Goal: Task Accomplishment & Management: Use online tool/utility

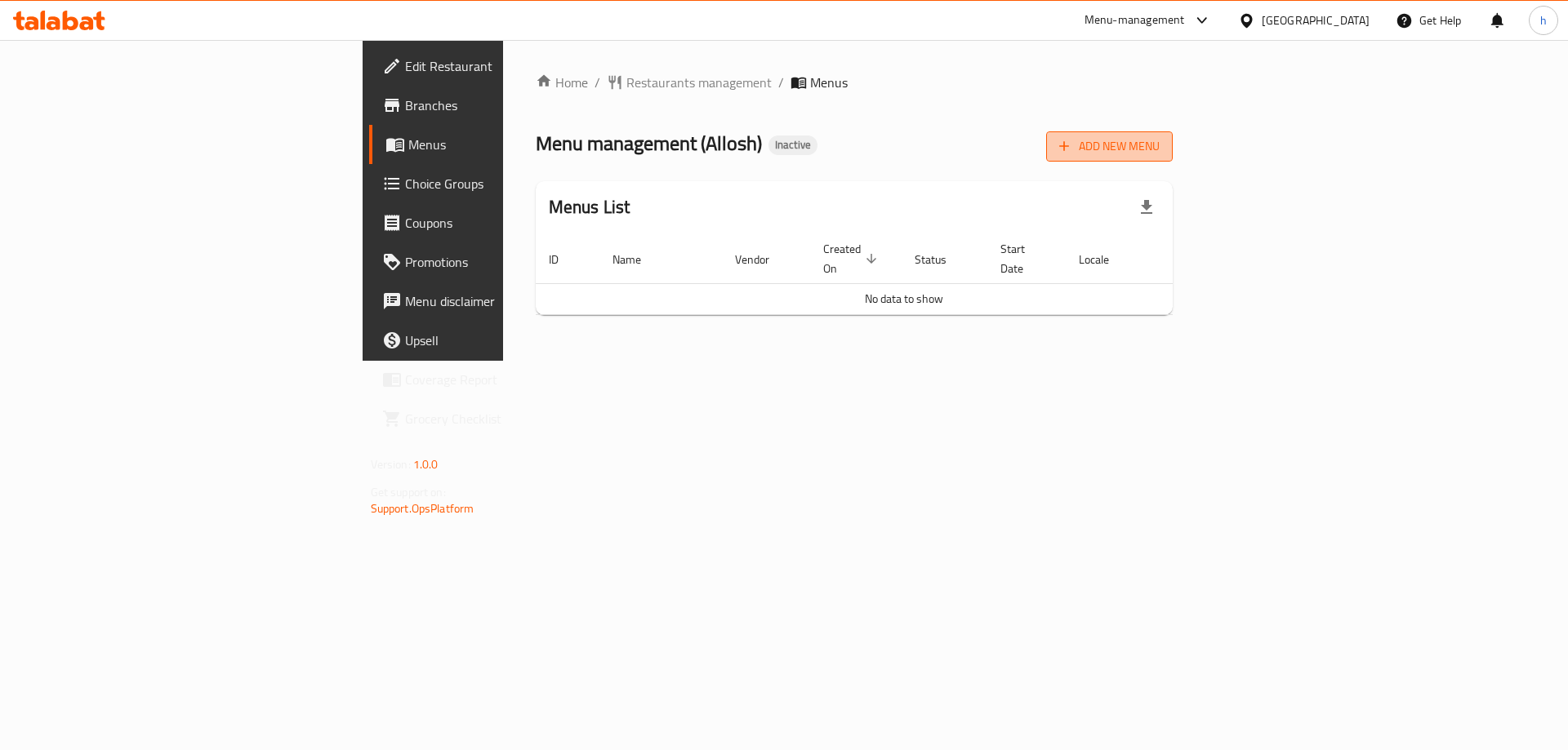
click at [1159, 145] on span "Add New Menu" at bounding box center [1108, 146] width 100 height 21
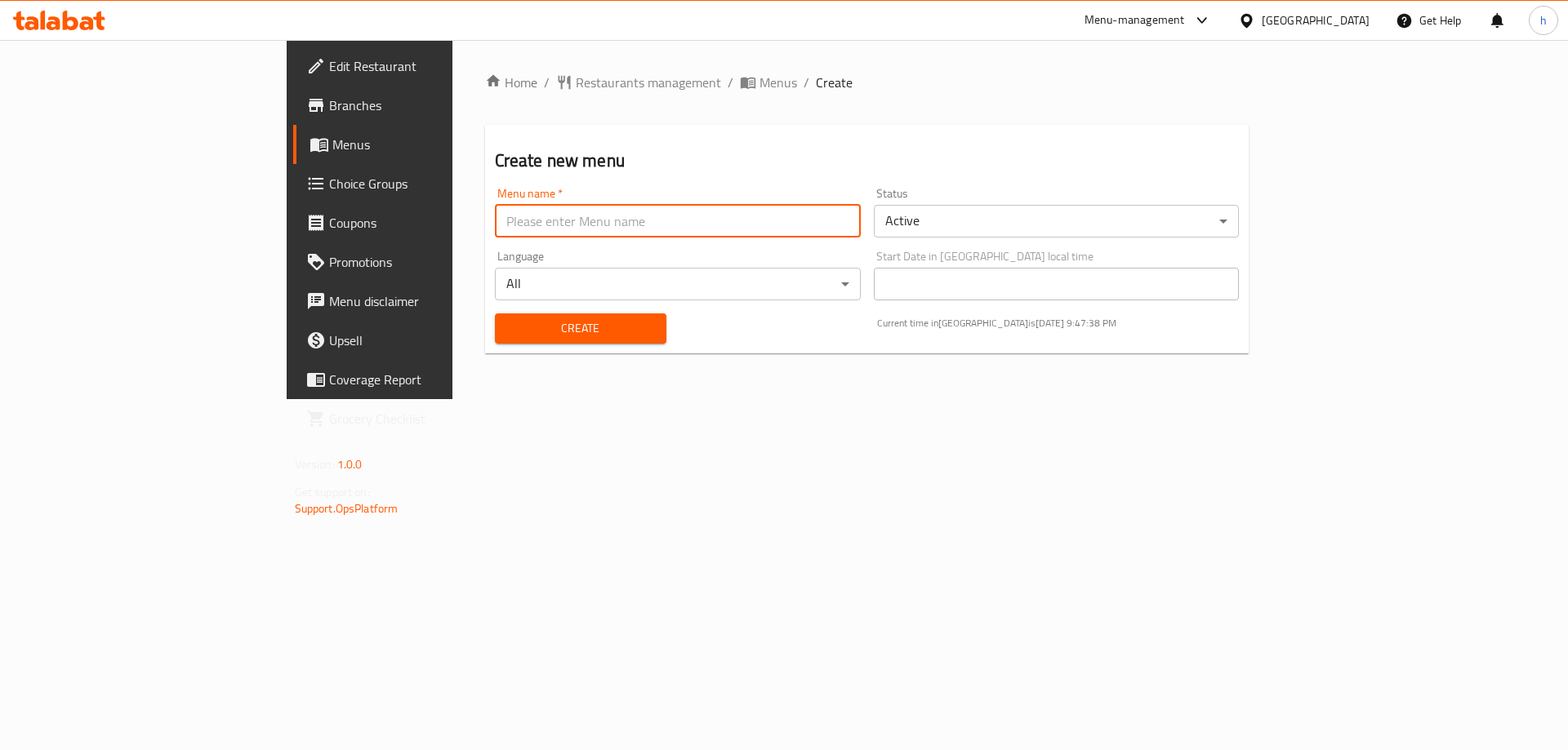
click at [562, 231] on input "text" at bounding box center [678, 221] width 366 height 33
type input "[DATE]"
click at [507, 332] on span "Create" at bounding box center [580, 328] width 145 height 21
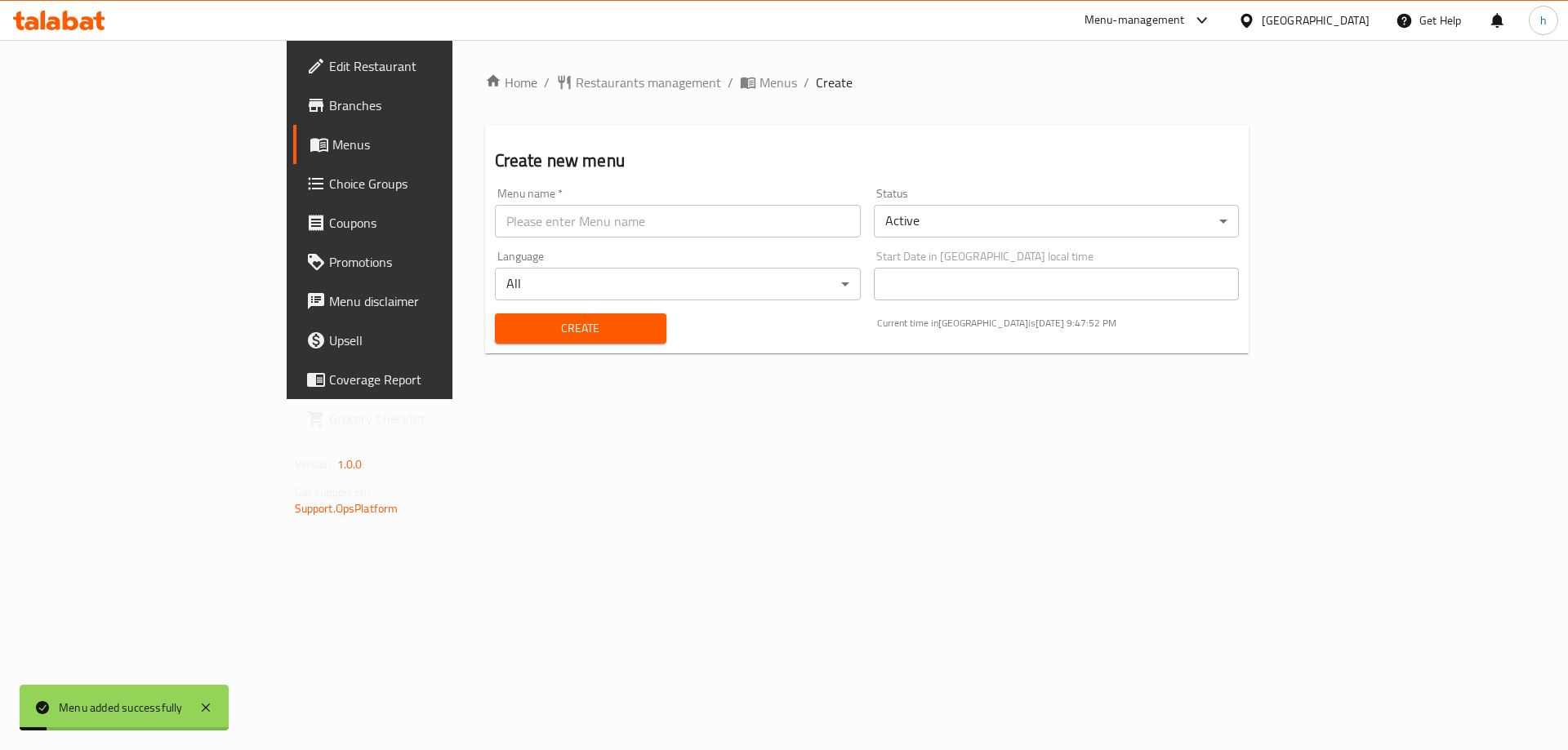
click at [294, 156] on link "Menus" at bounding box center [421, 144] width 256 height 39
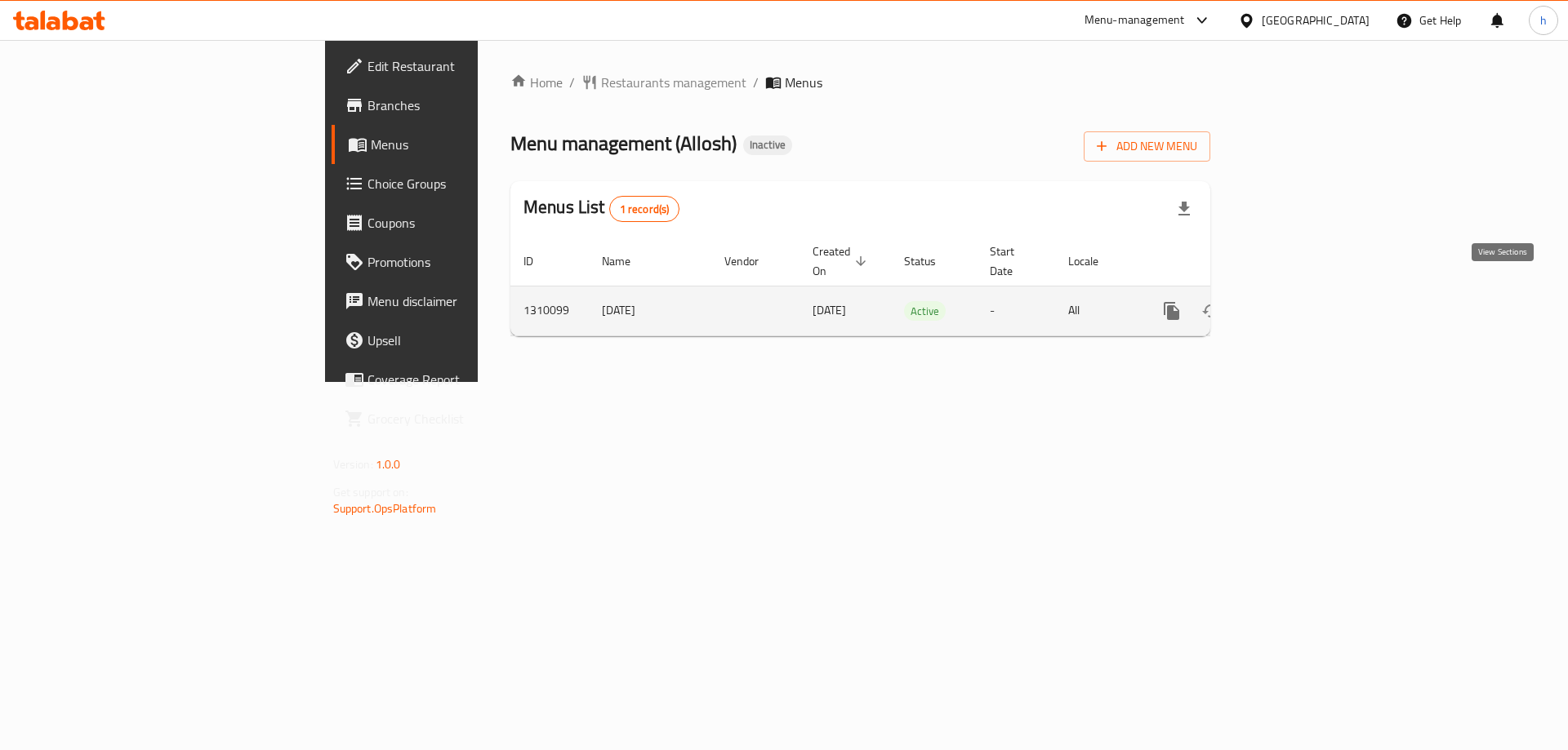
click at [1296, 303] on icon "enhanced table" at bounding box center [1288, 310] width 15 height 15
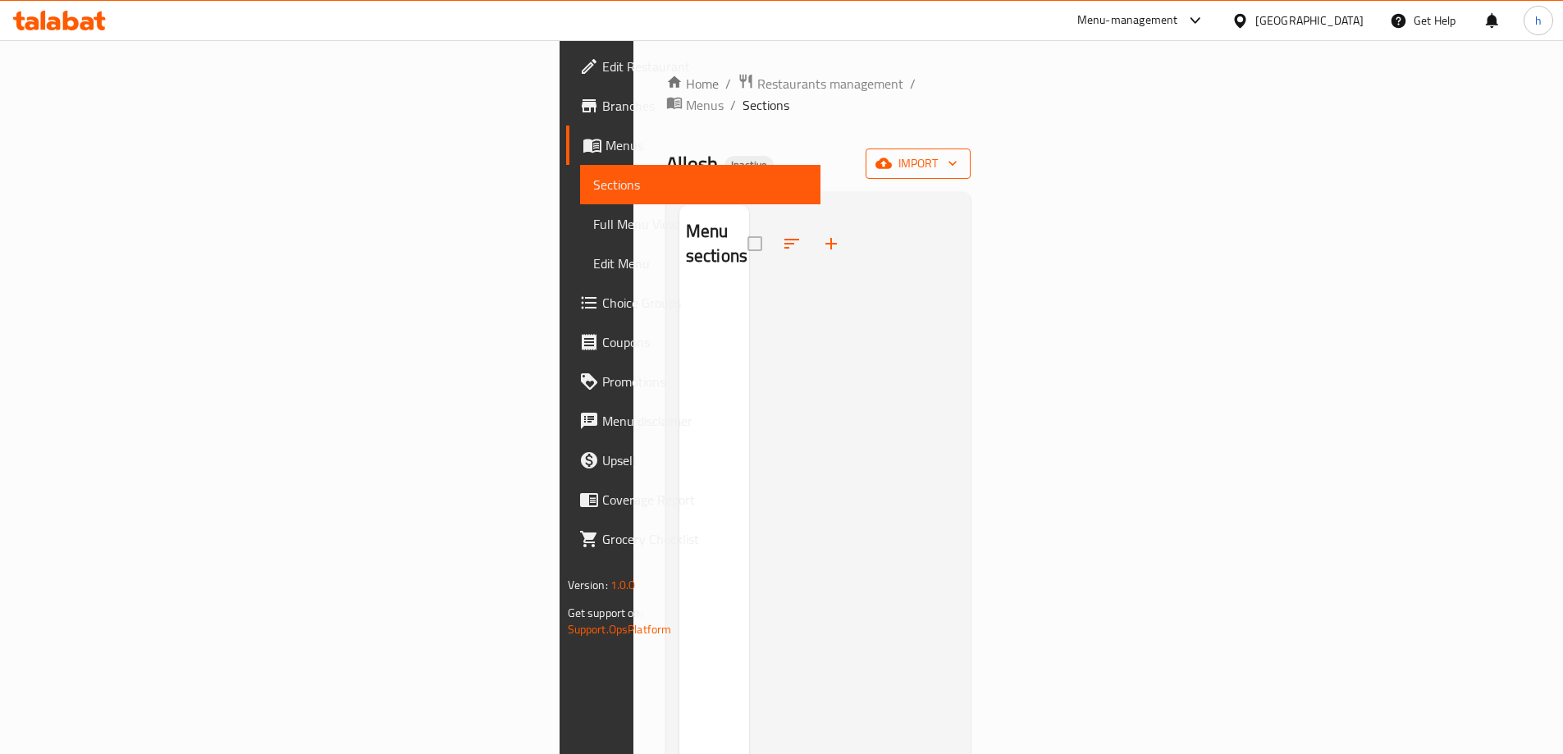
click at [958, 153] on span "import" at bounding box center [918, 163] width 79 height 21
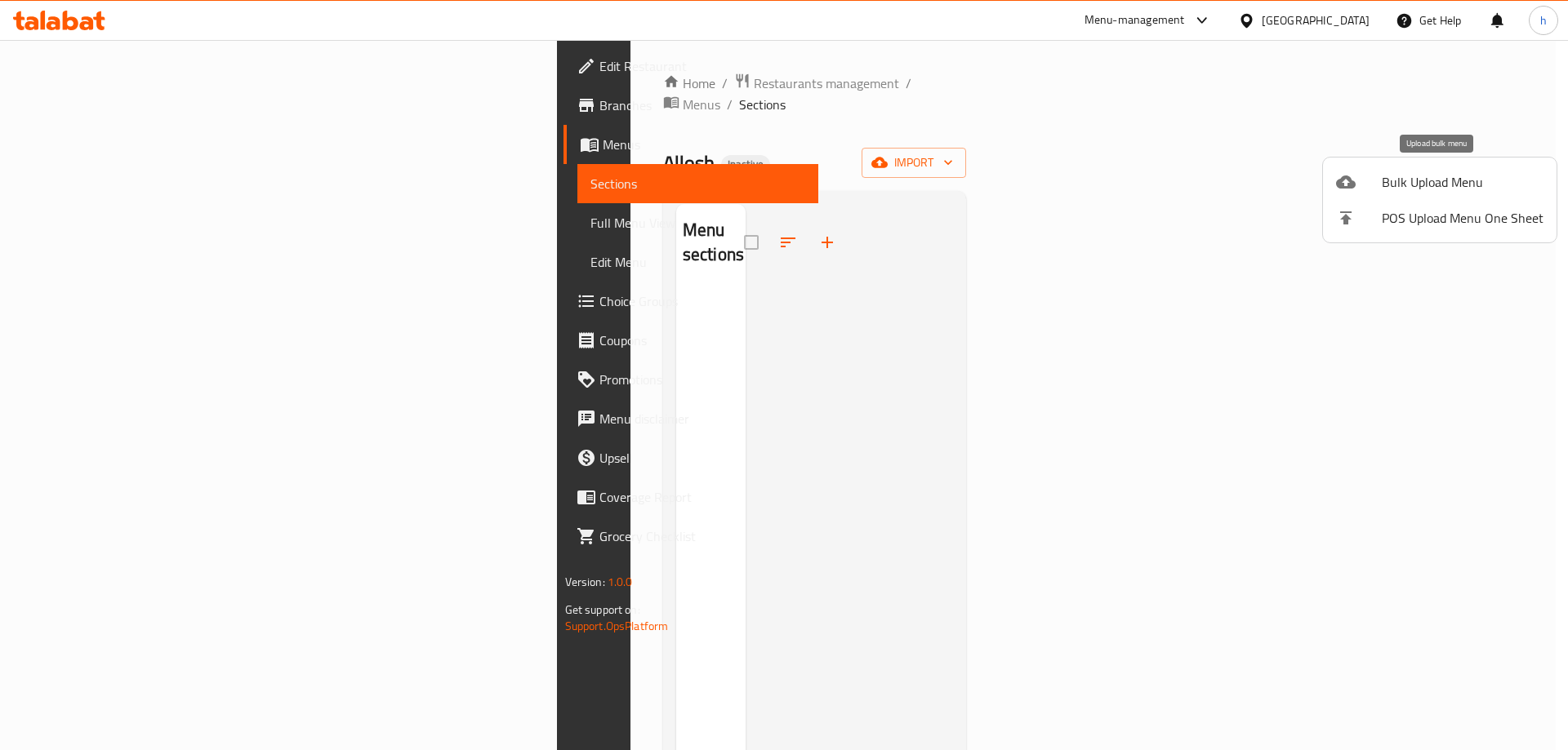
click at [1396, 187] on span "Bulk Upload Menu" at bounding box center [1463, 182] width 161 height 20
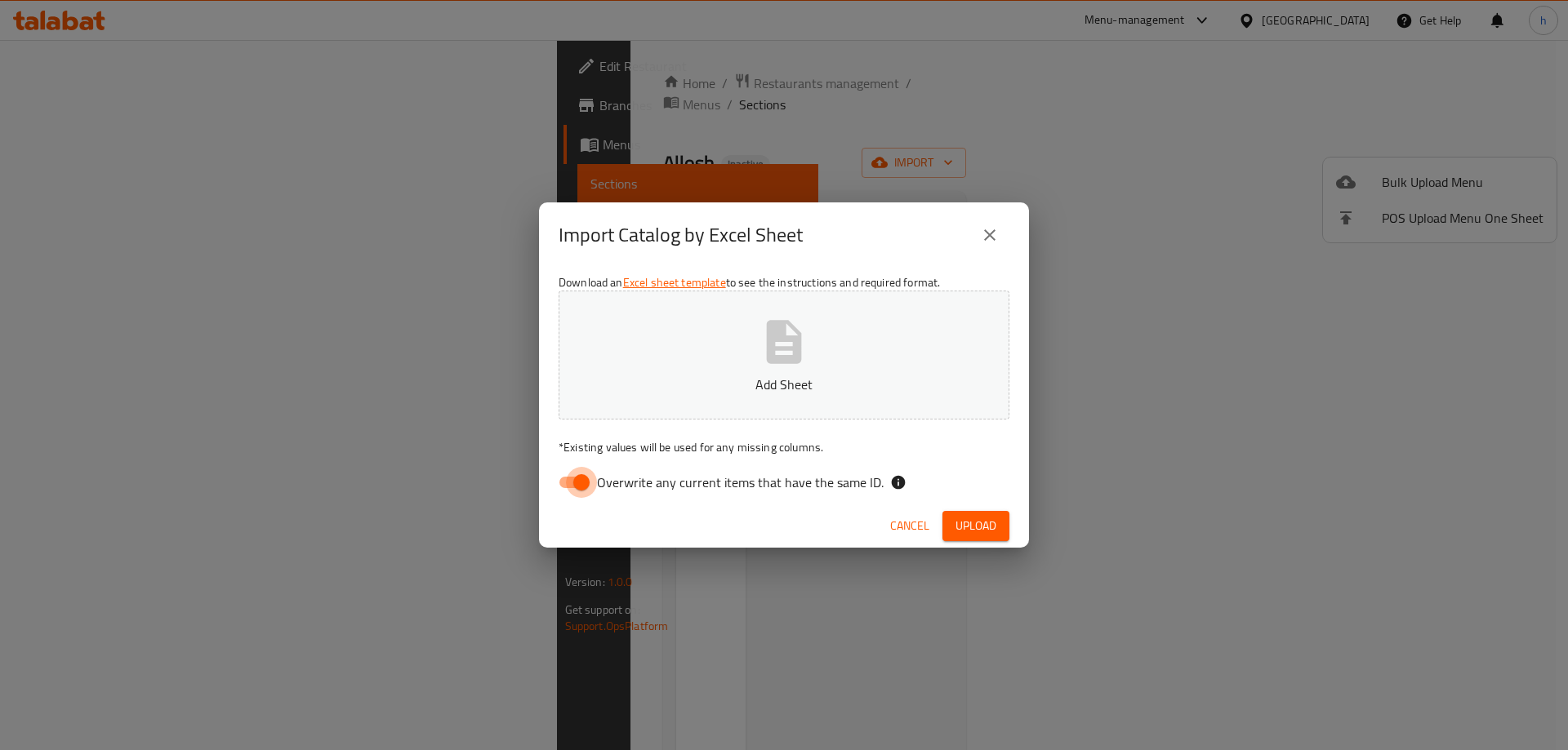
click at [575, 471] on input "Overwrite any current items that have the same ID." at bounding box center [582, 481] width 94 height 31
checkbox input "false"
click at [758, 325] on icon "button" at bounding box center [784, 342] width 53 height 53
click at [980, 528] on span "Upload" at bounding box center [975, 526] width 41 height 21
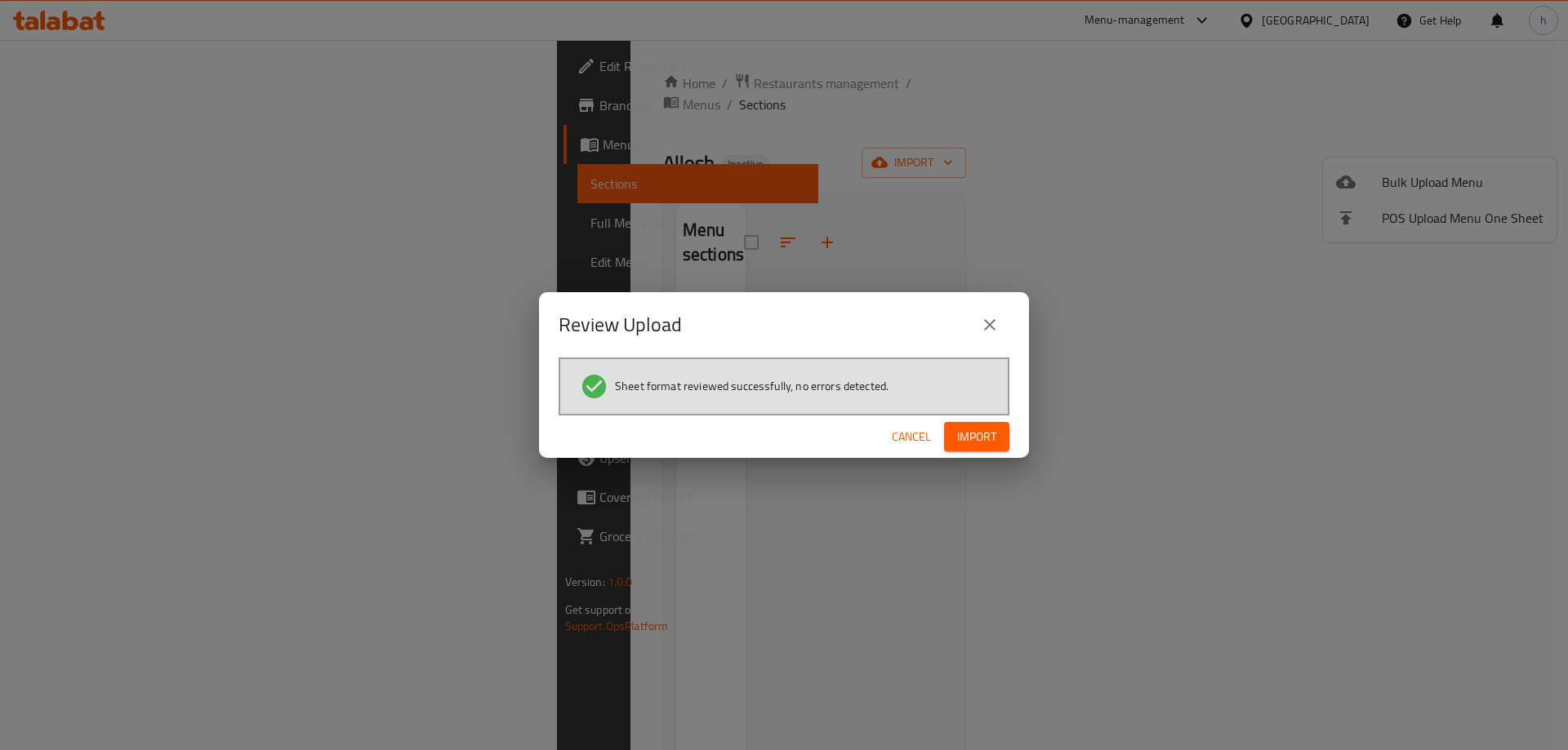
click at [976, 444] on span "Import" at bounding box center [976, 437] width 39 height 21
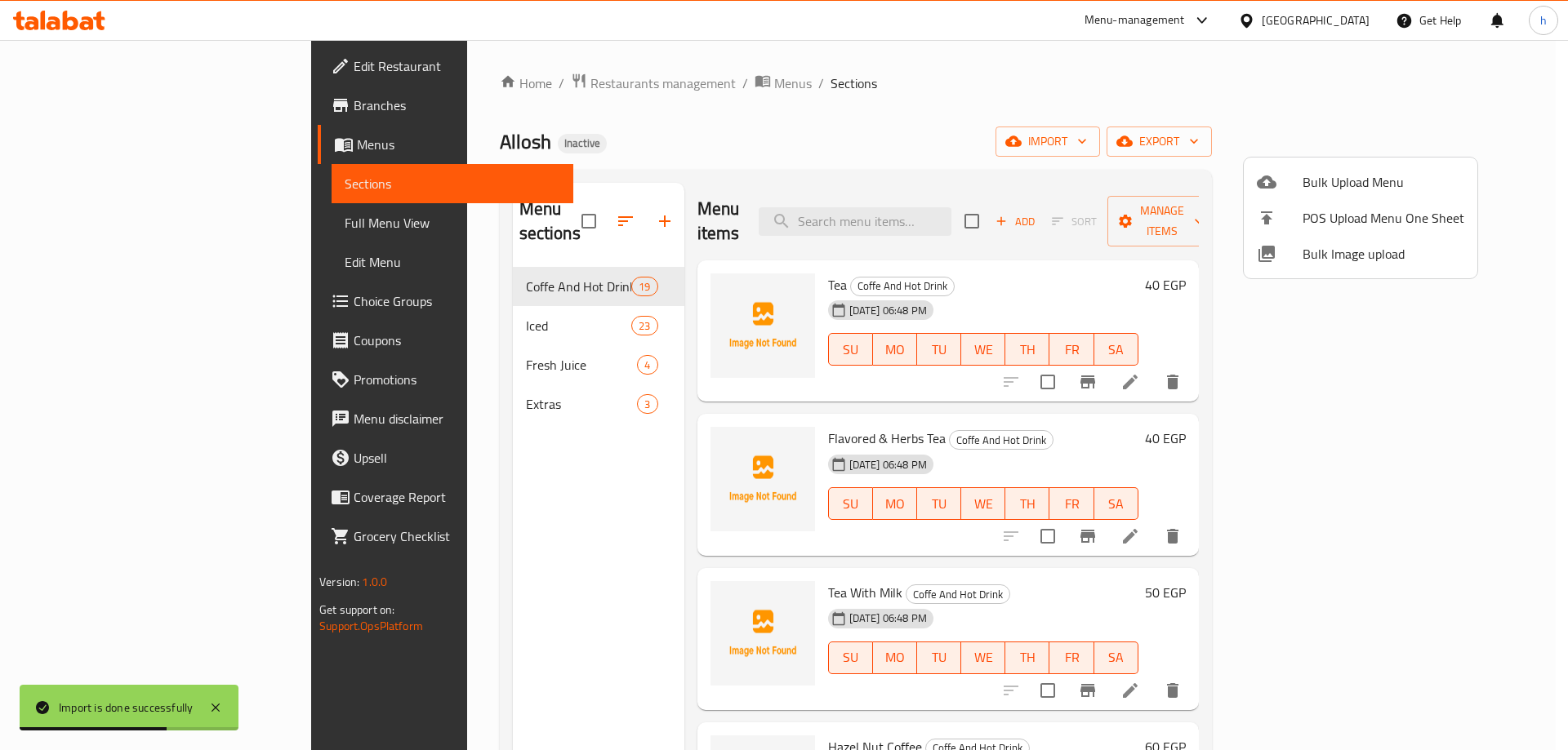
click at [1013, 118] on div at bounding box center [784, 375] width 1568 height 750
